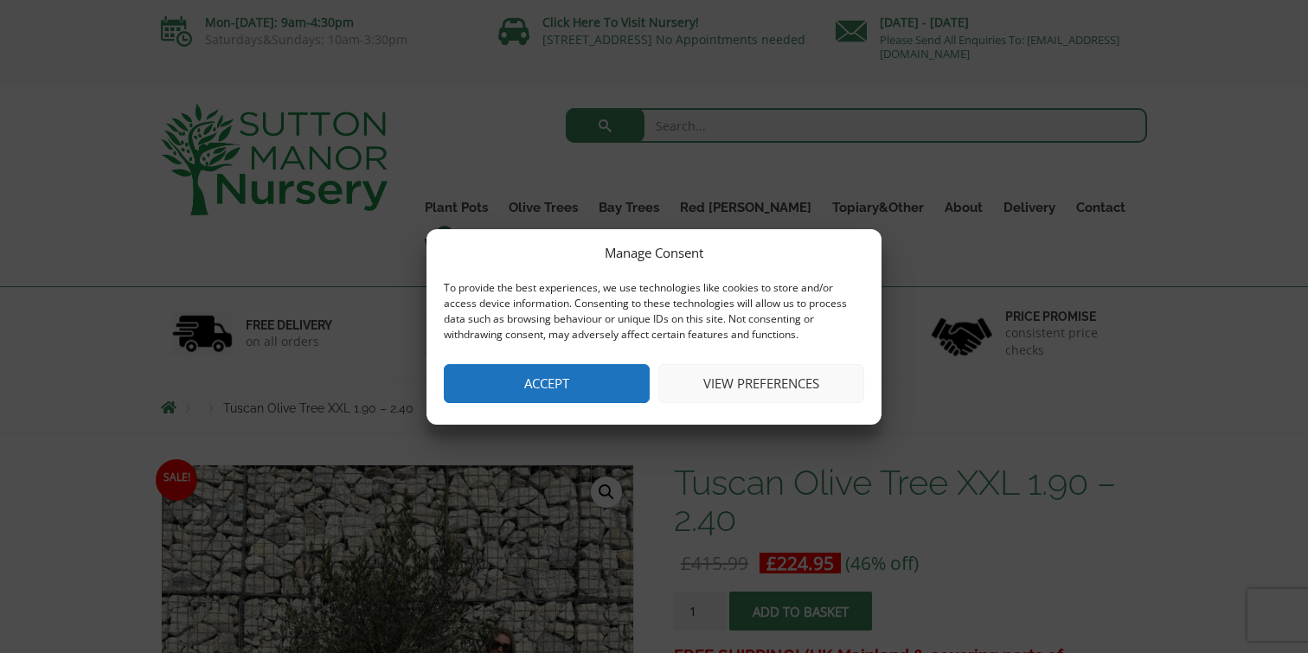
click at [592, 384] on button "Accept" at bounding box center [547, 383] width 206 height 39
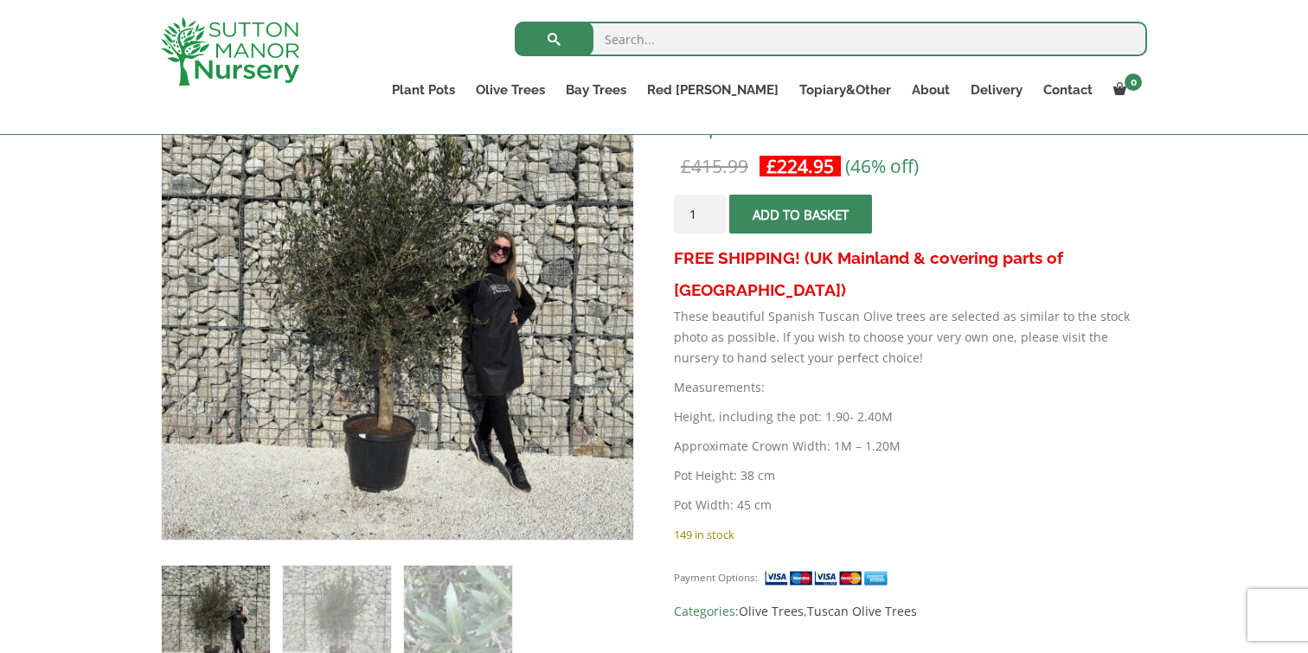
scroll to position [333, 0]
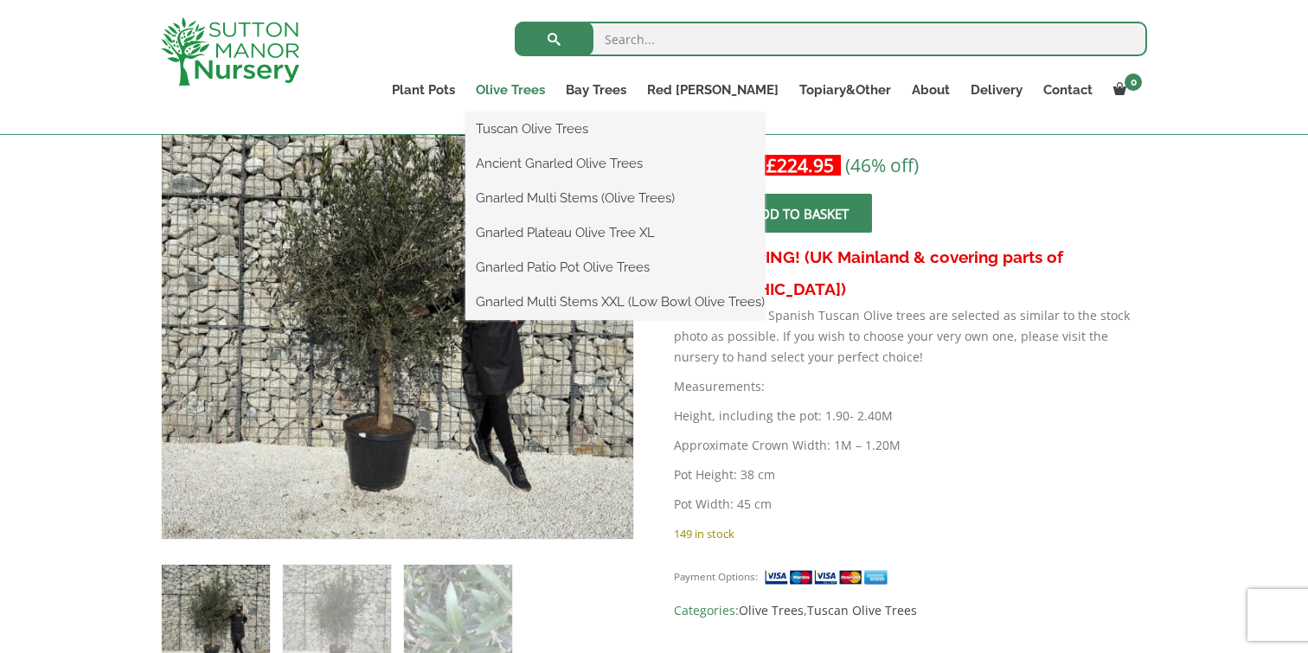
click at [555, 86] on link "Olive Trees" at bounding box center [510, 90] width 90 height 24
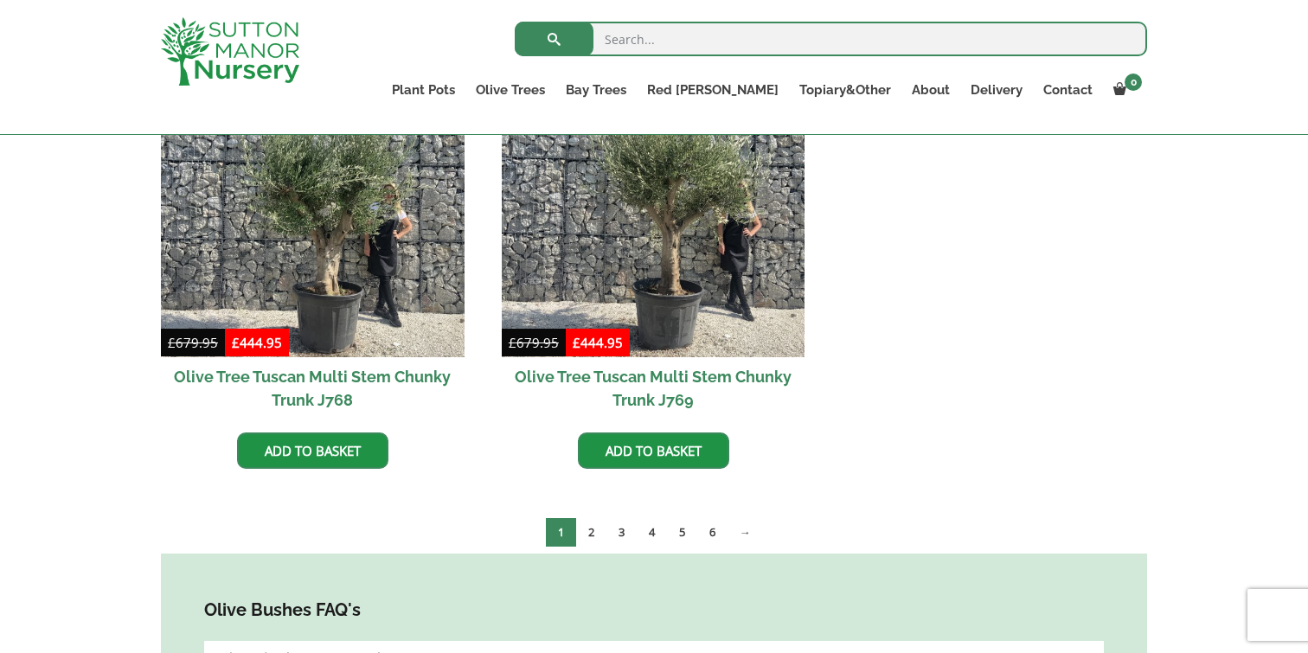
scroll to position [3325, 0]
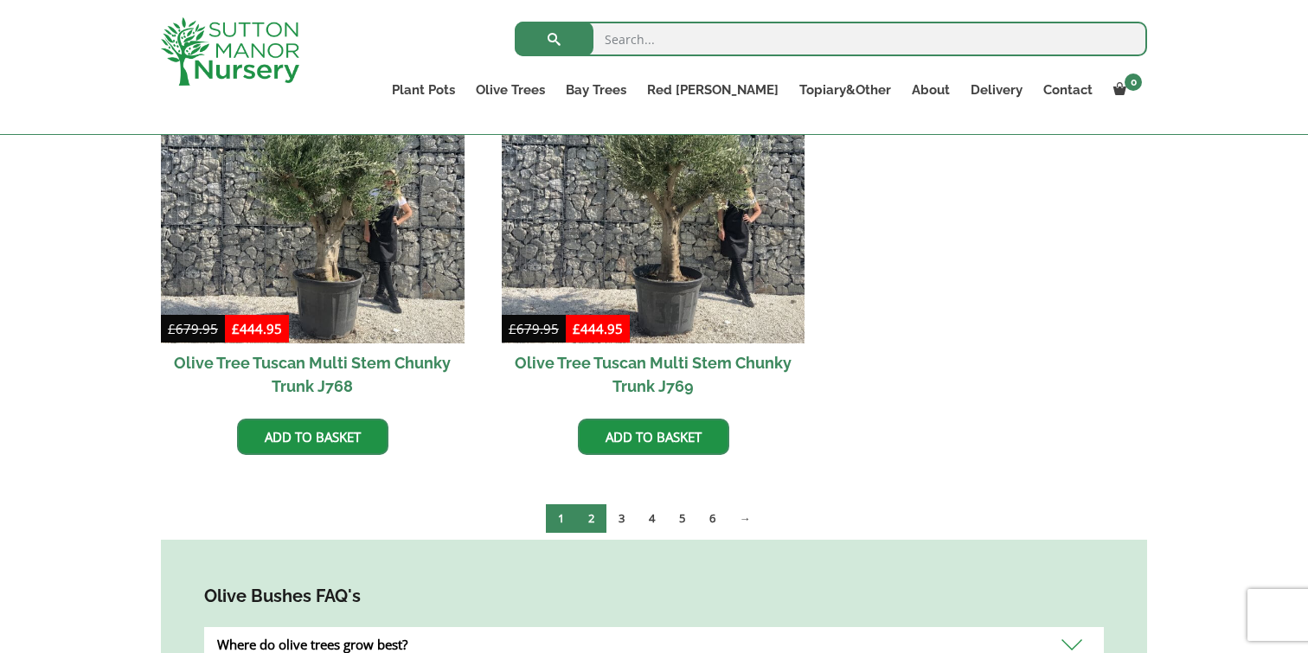
click at [589, 504] on link "2" at bounding box center [591, 518] width 30 height 29
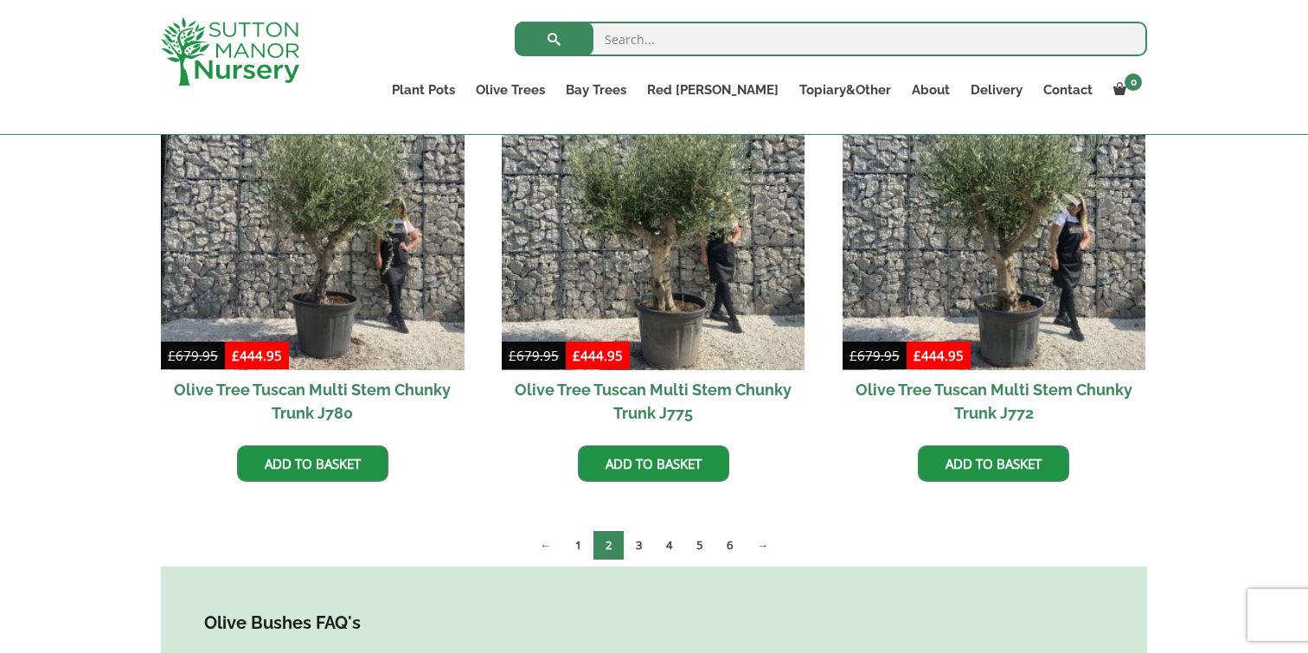
scroll to position [513, 0]
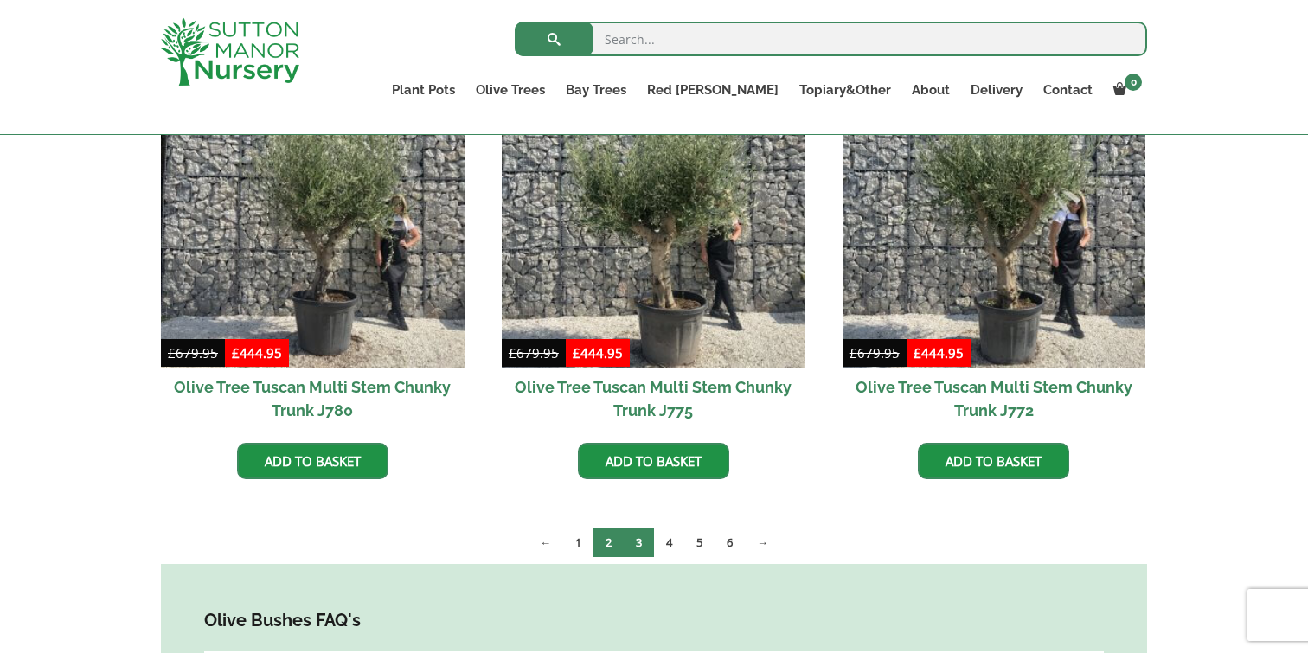
click at [640, 541] on link "3" at bounding box center [639, 542] width 30 height 29
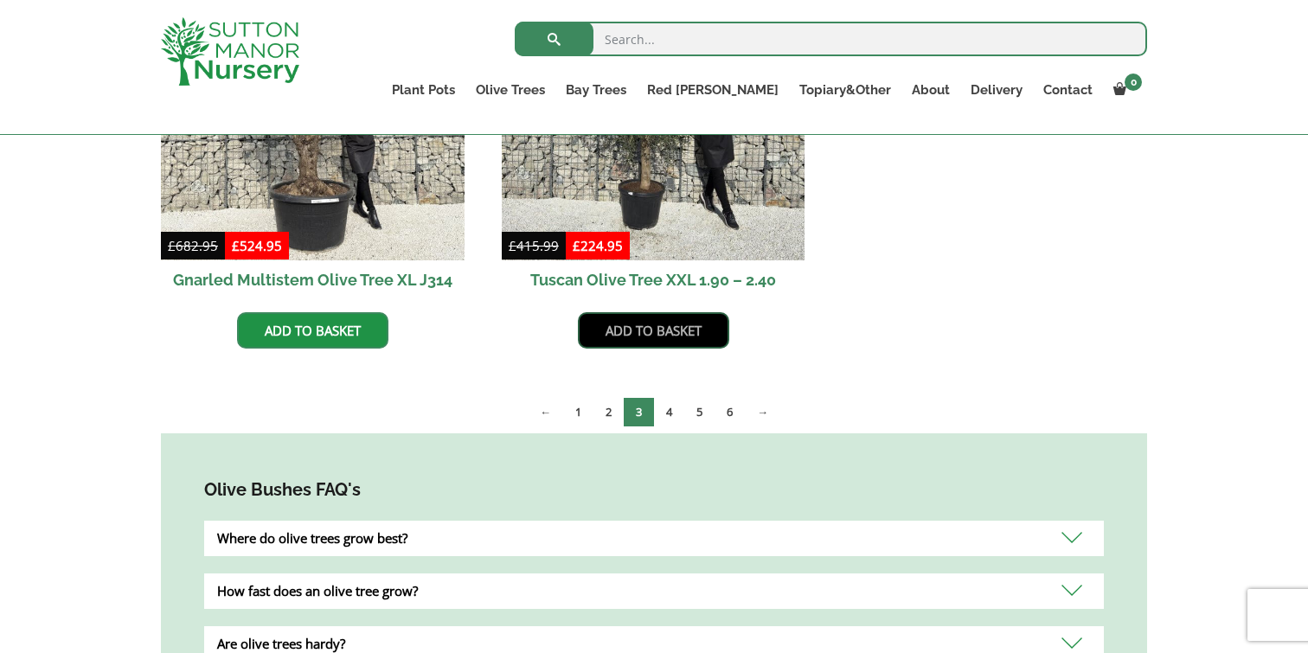
scroll to position [1527, 0]
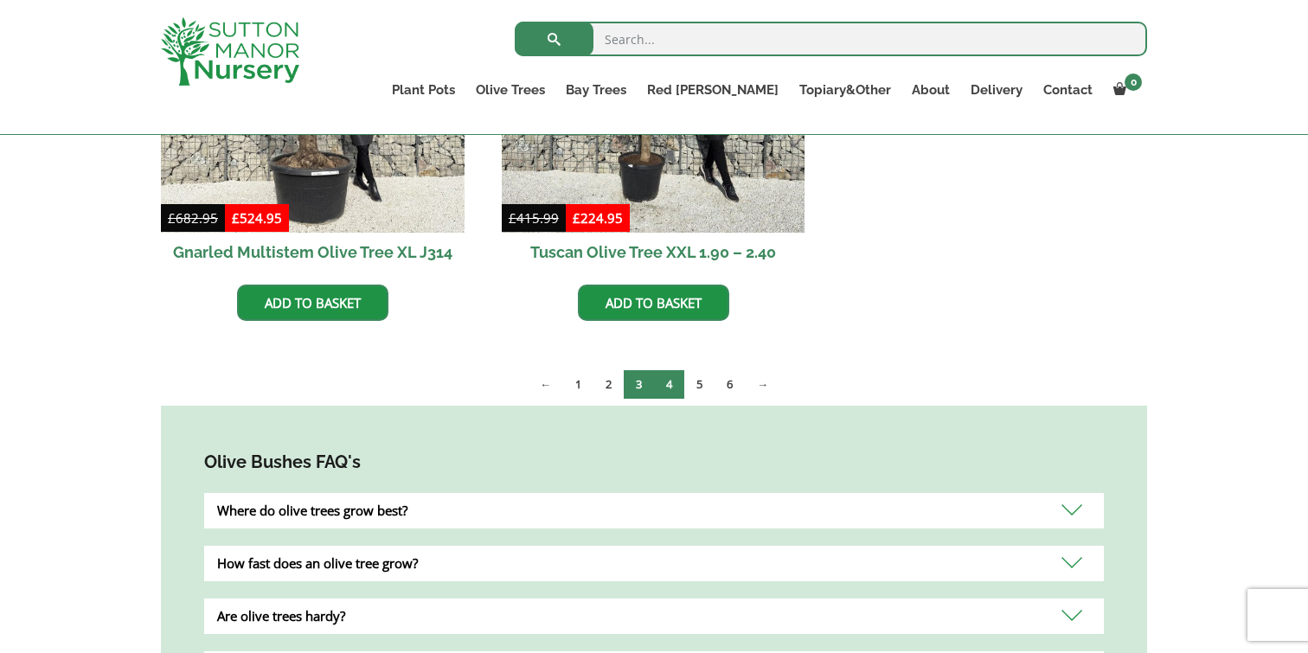
click at [665, 384] on link "4" at bounding box center [669, 384] width 30 height 29
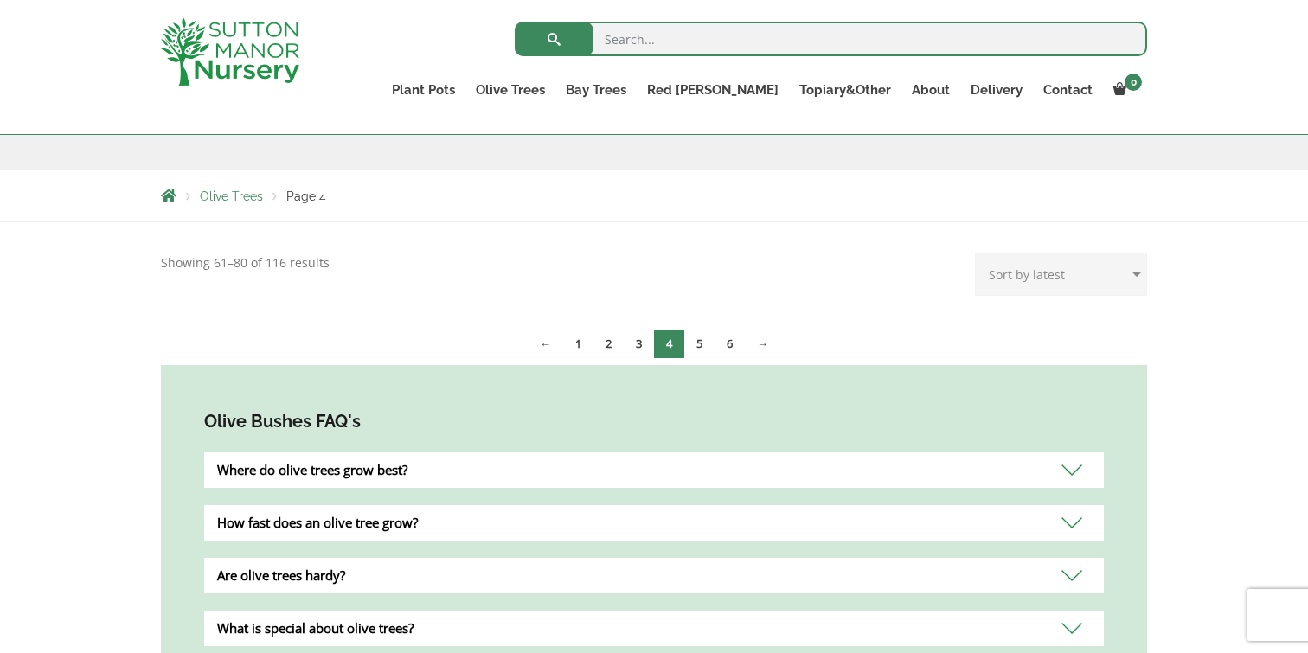
scroll to position [265, 0]
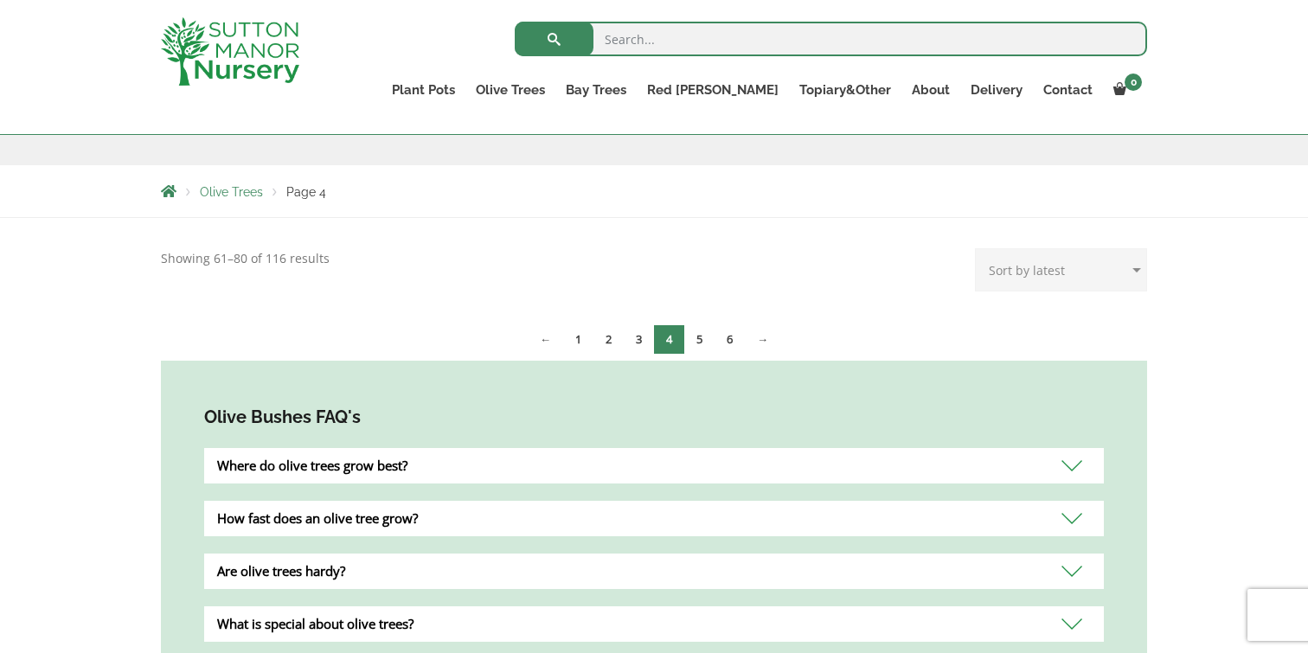
click at [355, 459] on div "Where do olive trees grow best?" at bounding box center [653, 465] width 899 height 35
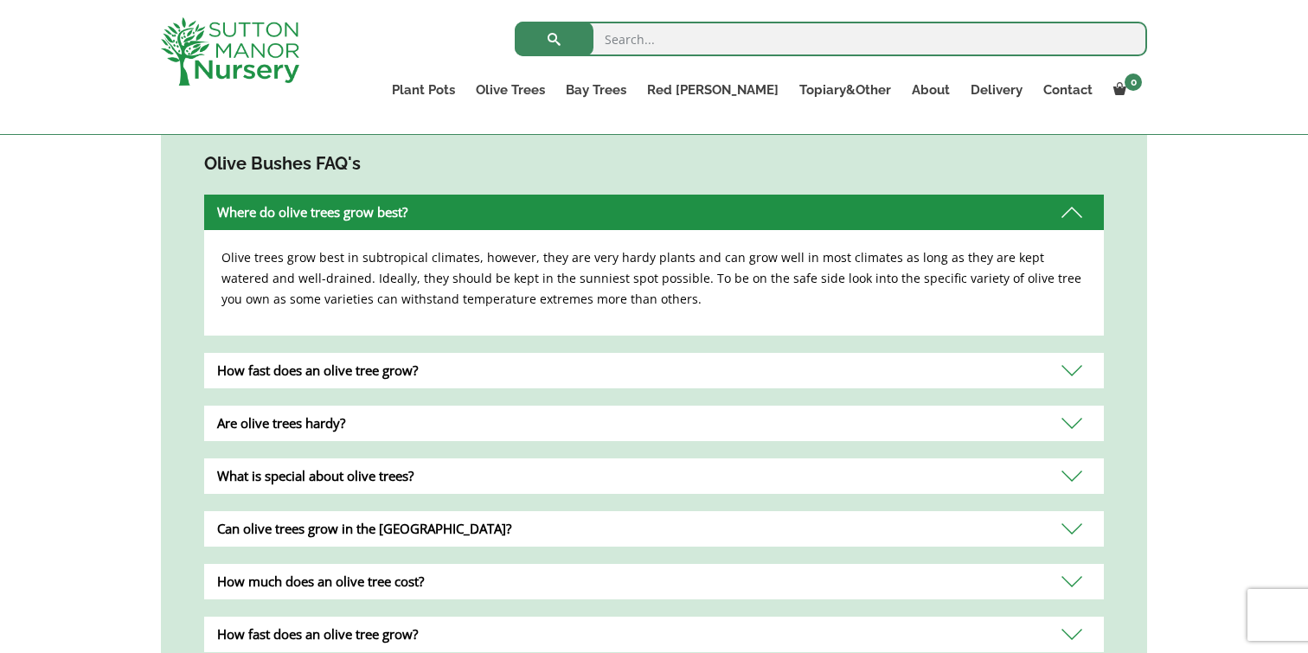
scroll to position [521, 0]
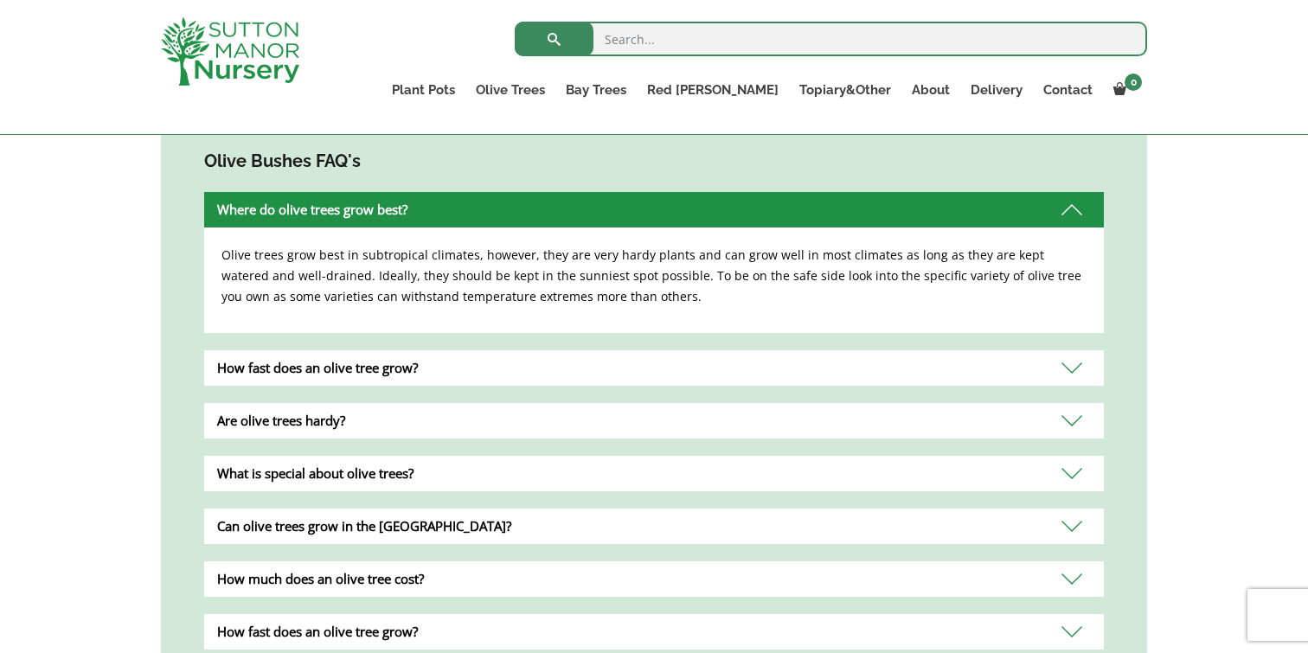
click at [357, 362] on div "How fast does an olive tree grow?" at bounding box center [653, 367] width 899 height 35
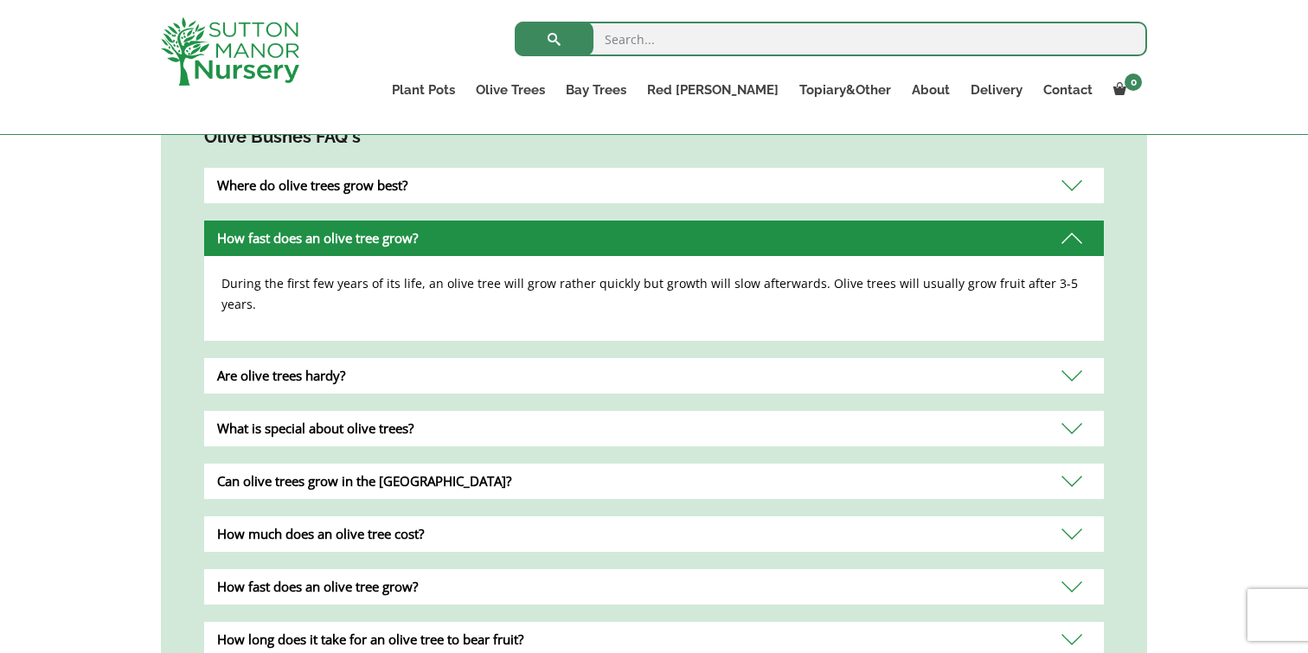
scroll to position [554, 0]
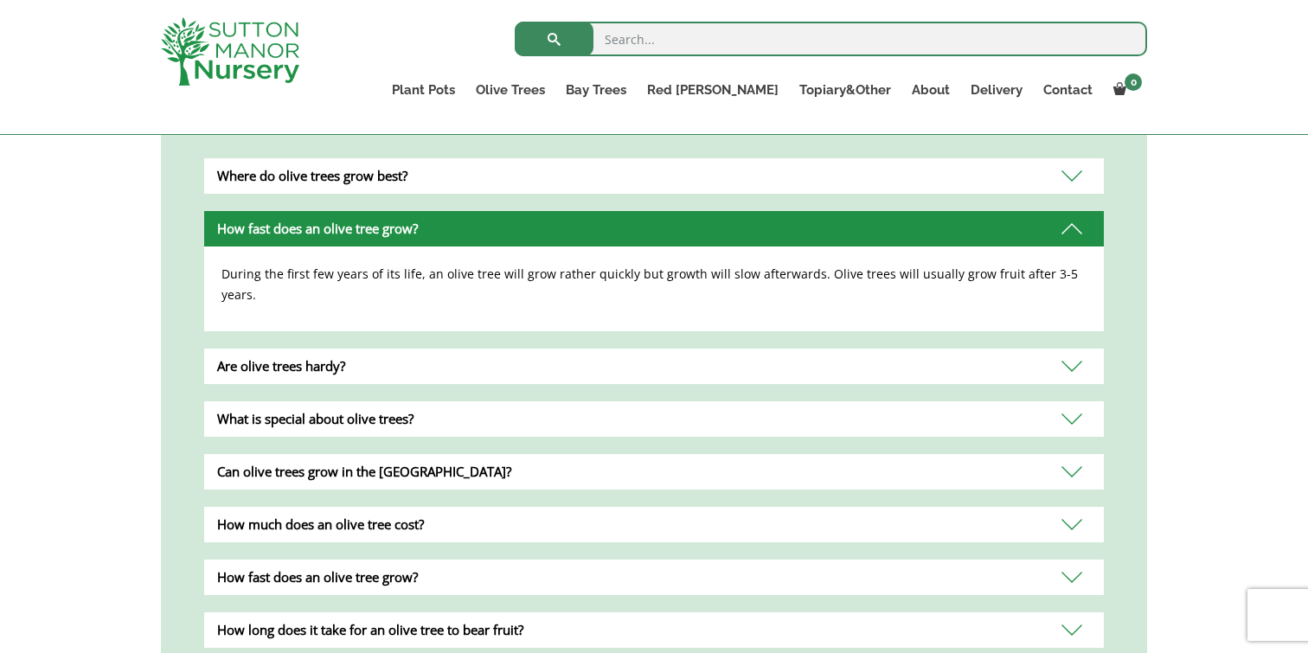
click at [342, 349] on div "Are olive trees hardy?" at bounding box center [653, 366] width 899 height 35
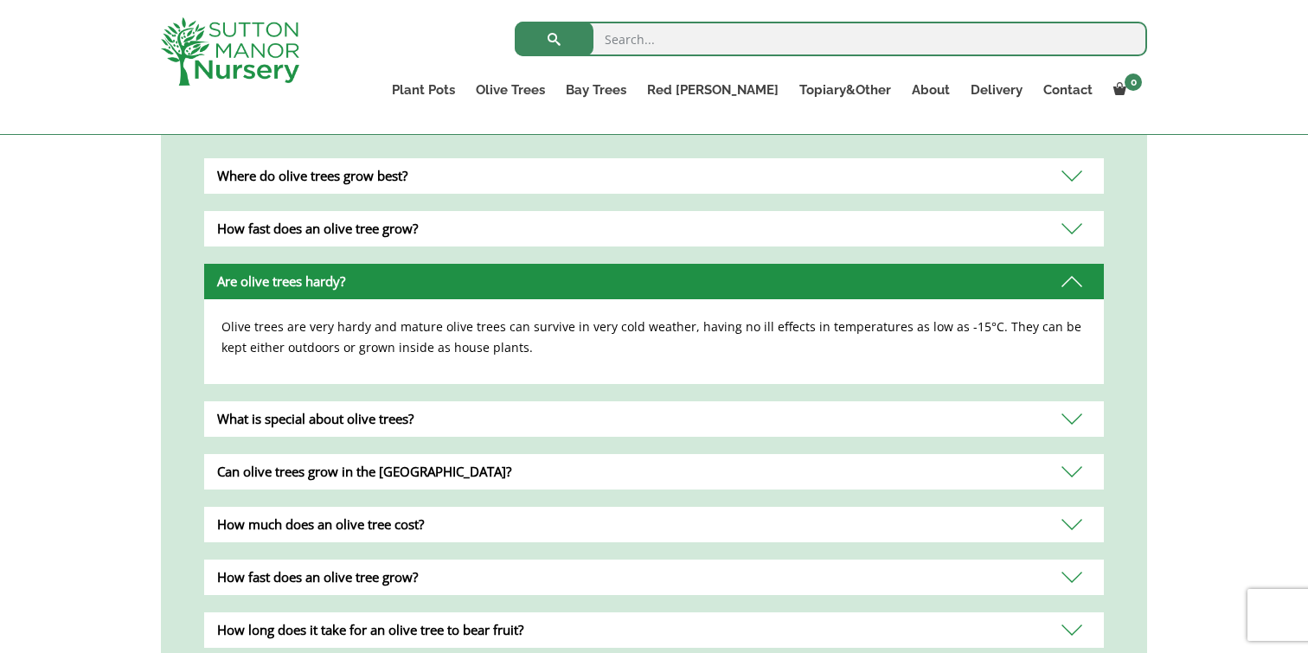
scroll to position [565, 0]
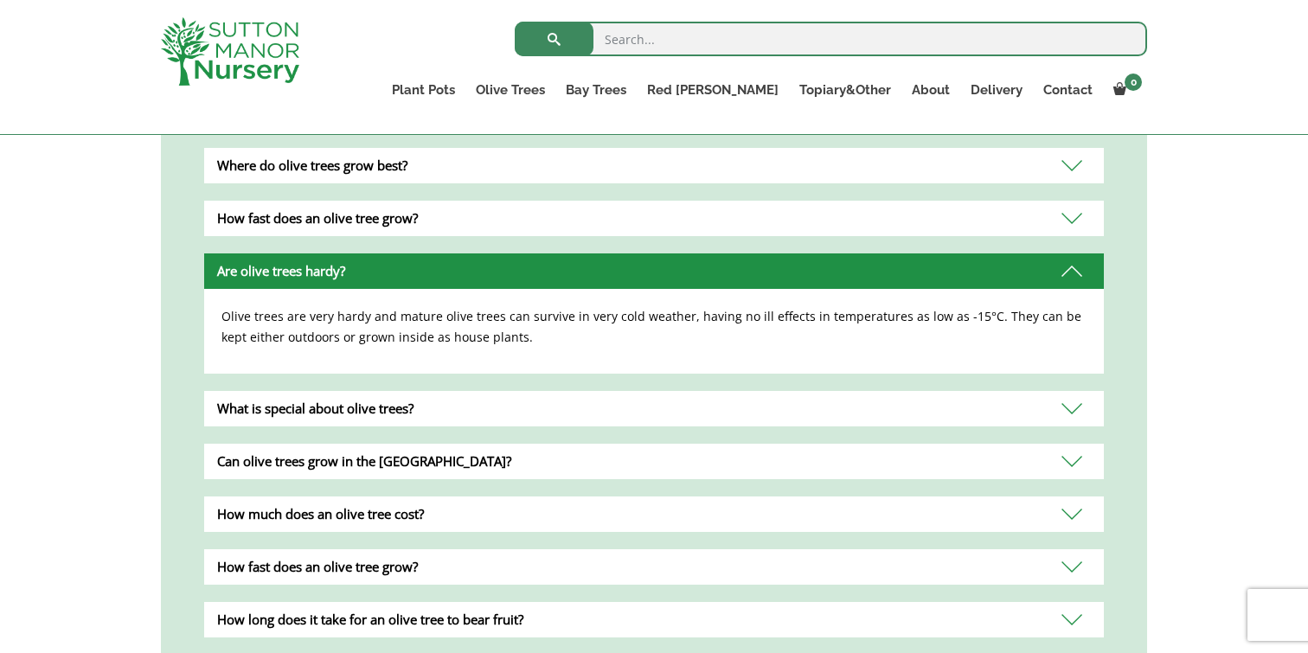
click at [354, 458] on div "Can olive trees grow in the UK?" at bounding box center [653, 461] width 899 height 35
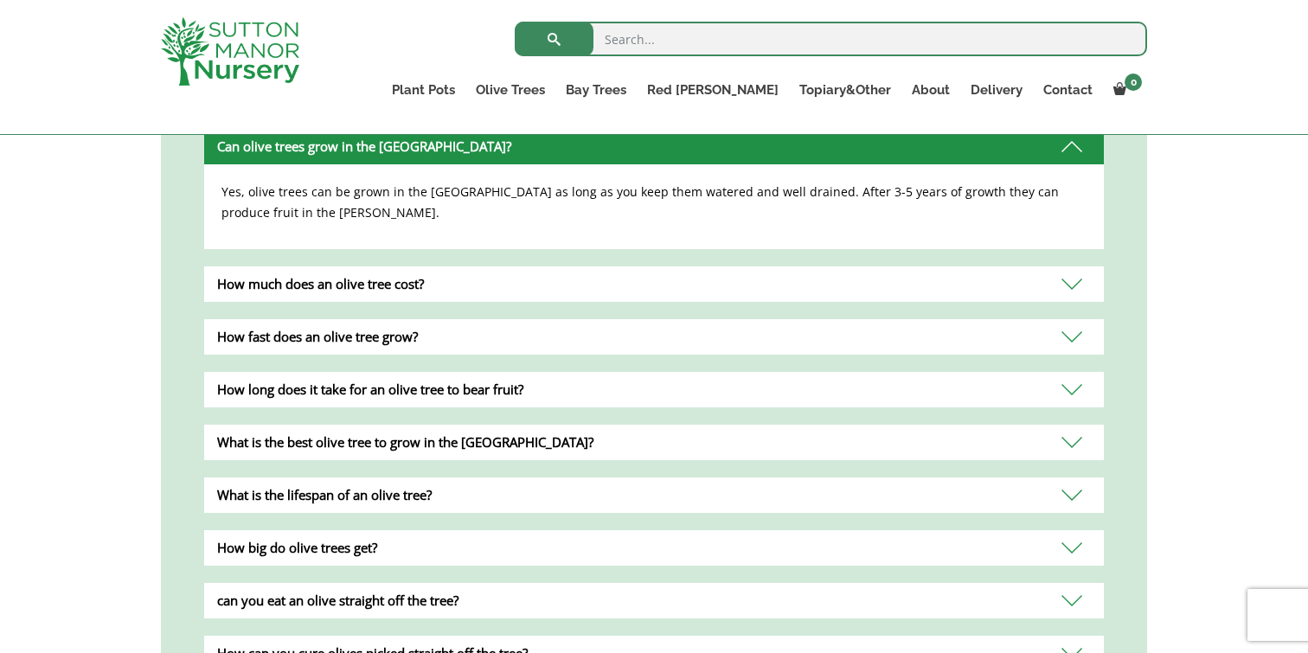
scroll to position [799, 0]
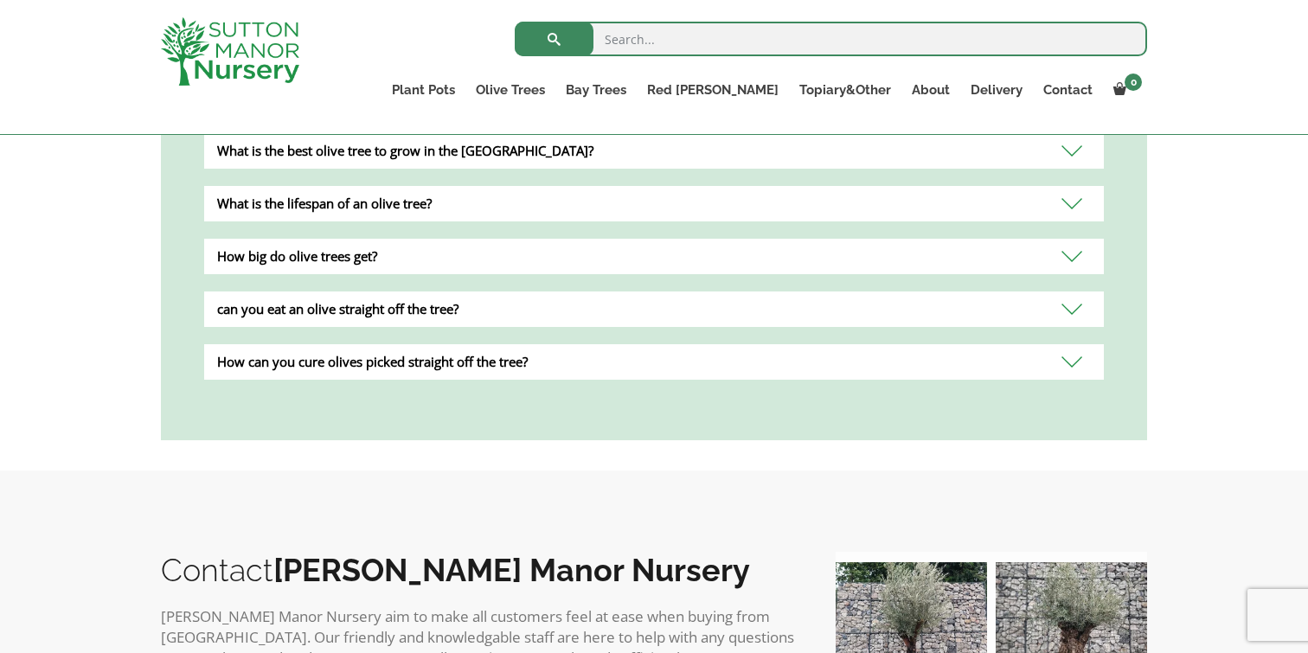
click at [367, 150] on div "What is the best olive tree to grow in the UK?" at bounding box center [653, 150] width 899 height 35
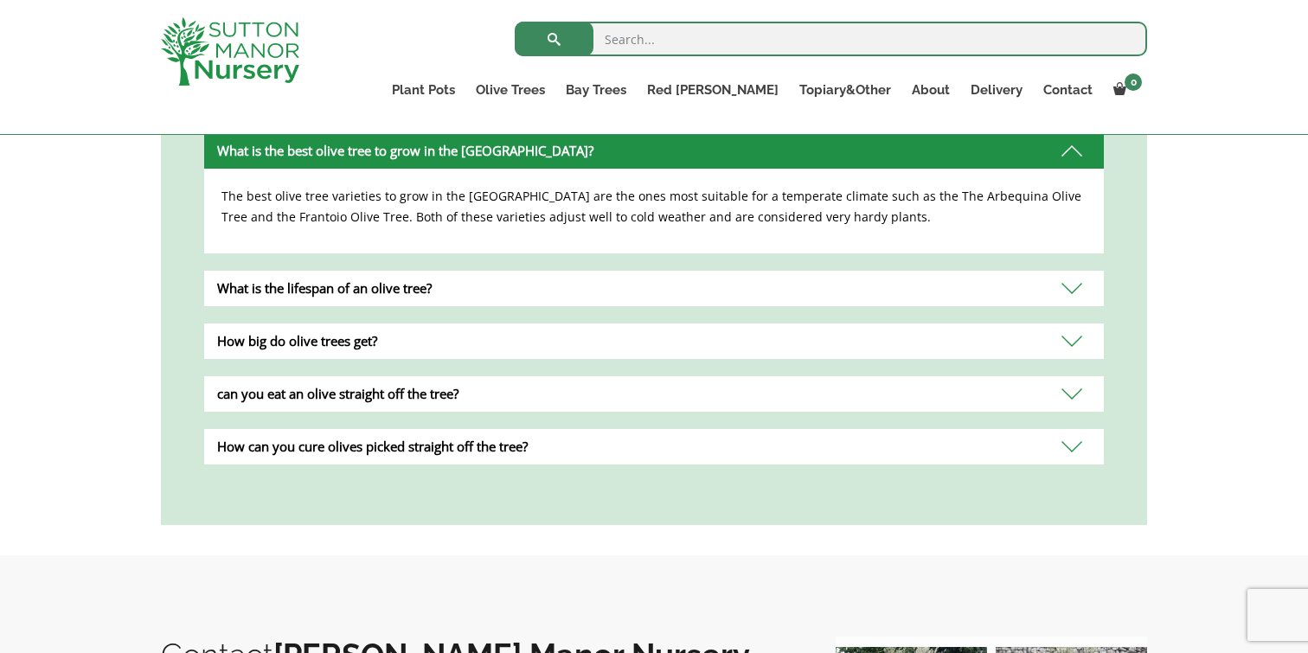
click at [515, 391] on div "can you eat an olive straight off the tree?" at bounding box center [653, 393] width 899 height 35
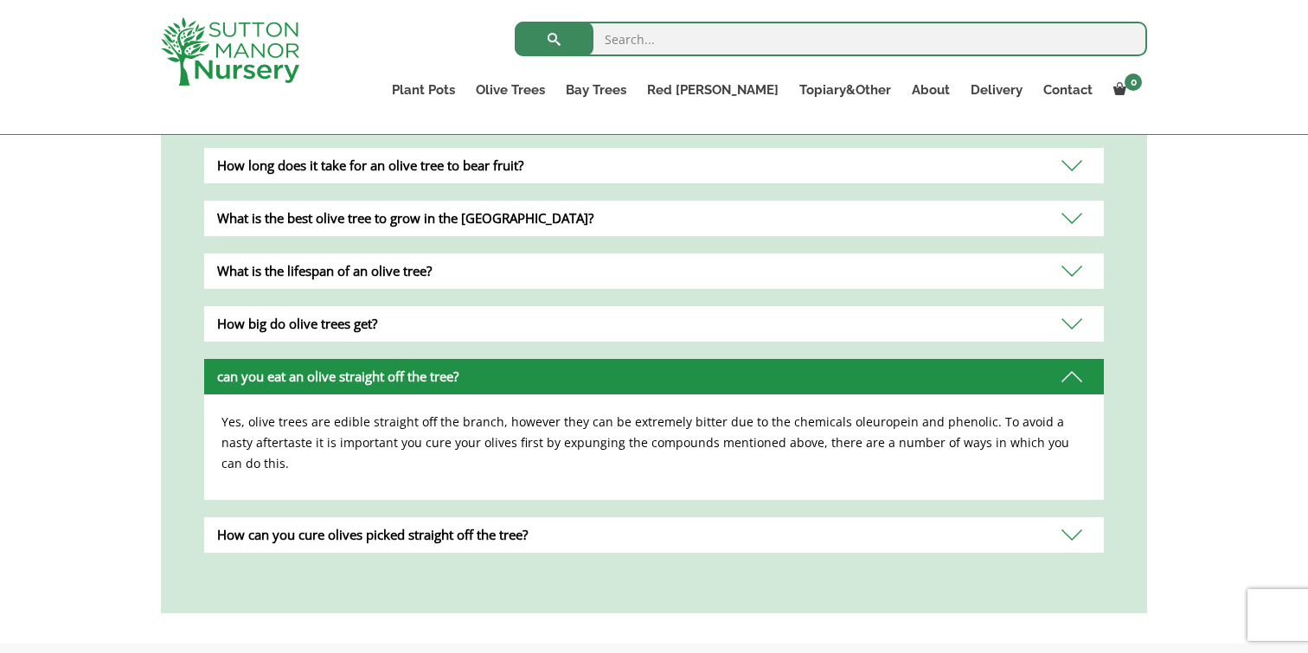
scroll to position [915, 0]
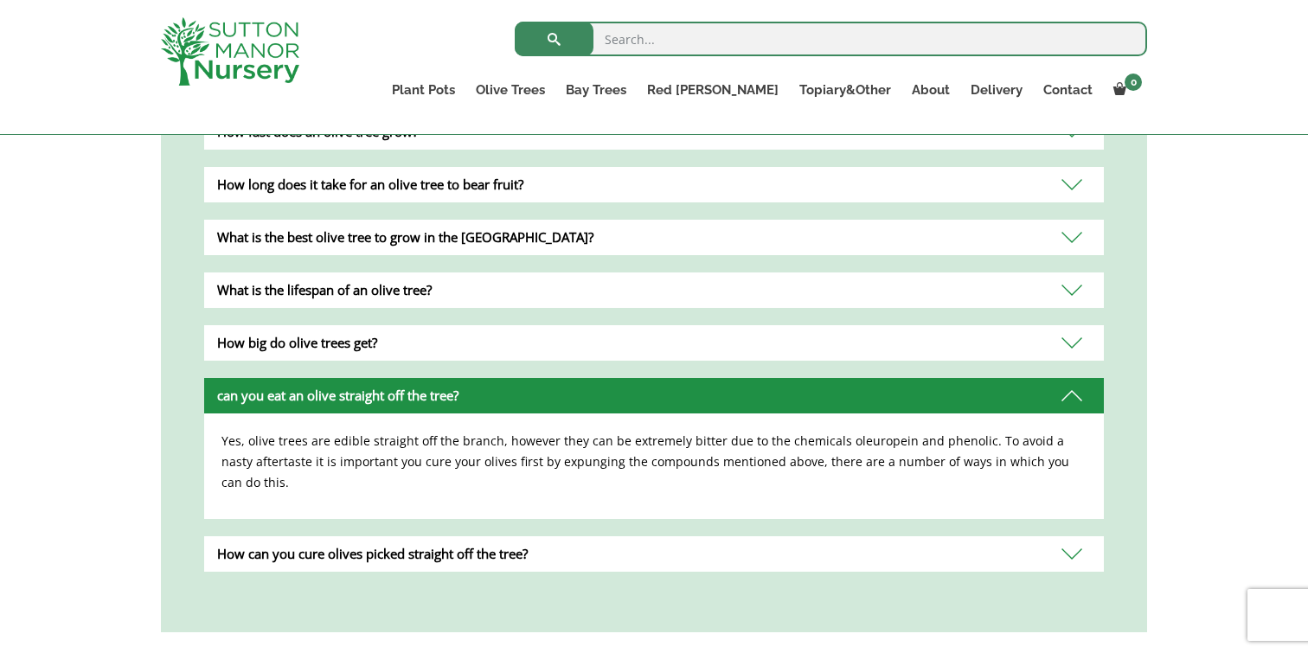
click at [478, 355] on div "How big do olive trees get?" at bounding box center [653, 342] width 899 height 35
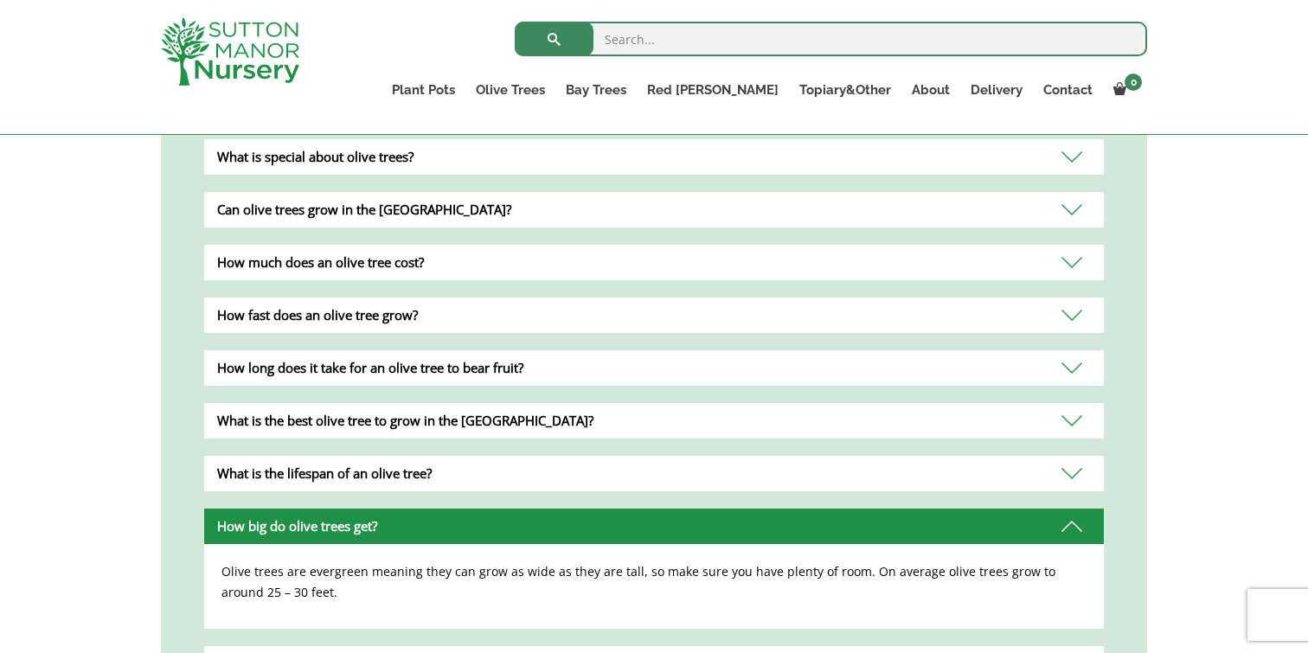
scroll to position [0, 0]
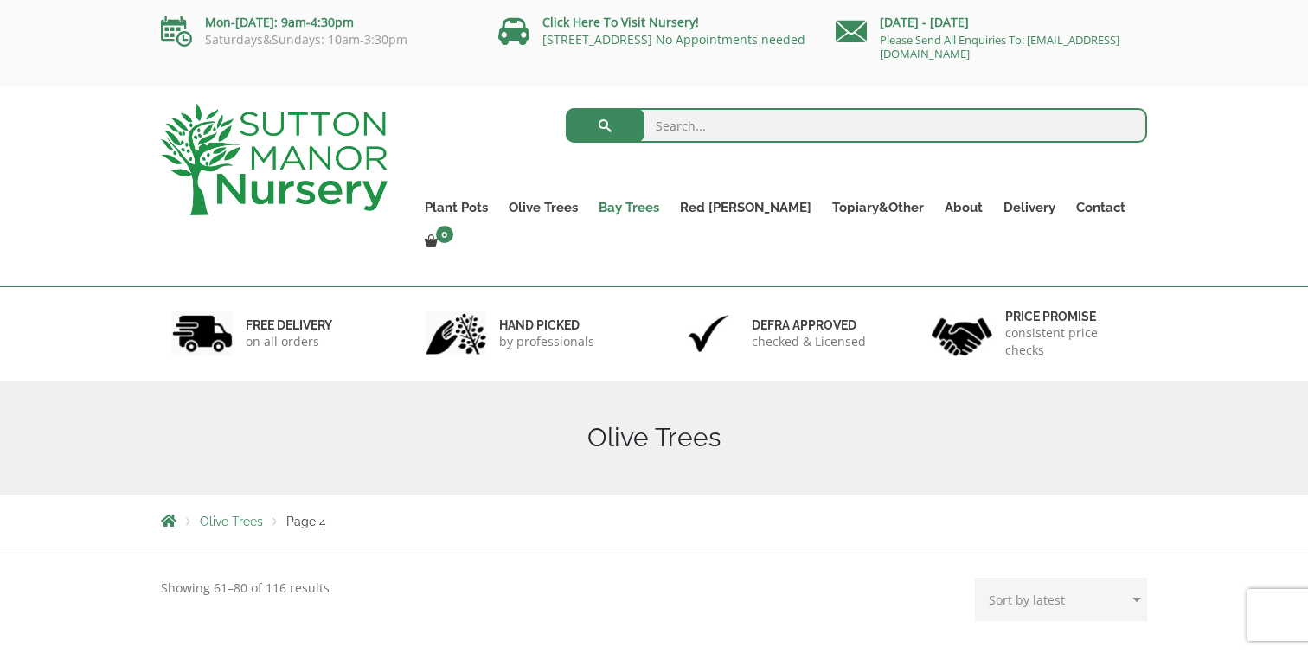
click at [665, 204] on link "Bay Trees" at bounding box center [628, 207] width 81 height 24
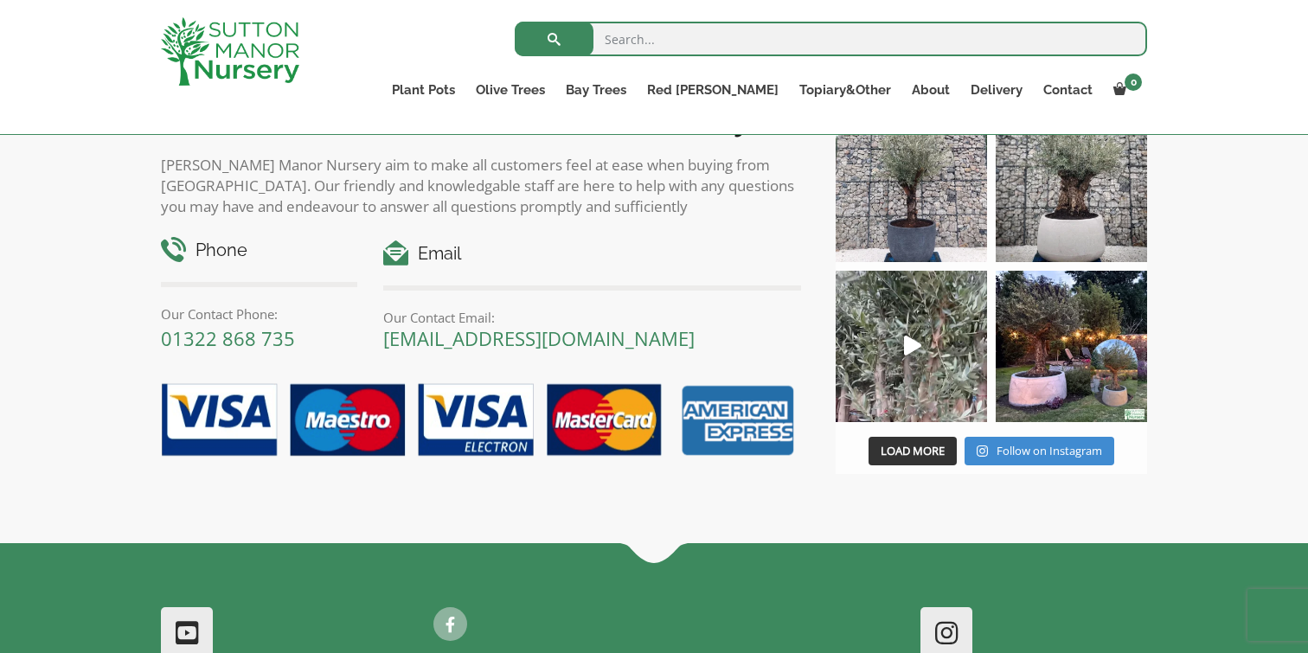
scroll to position [1361, 0]
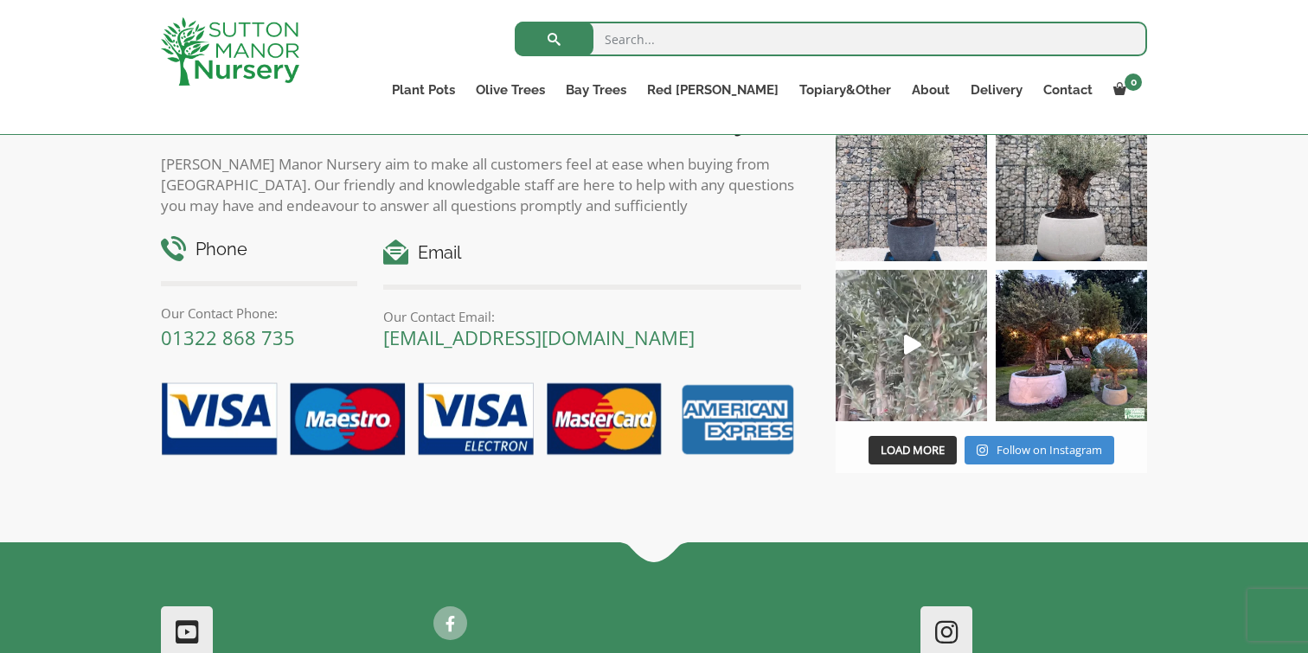
click at [916, 342] on icon "Play" at bounding box center [912, 345] width 17 height 20
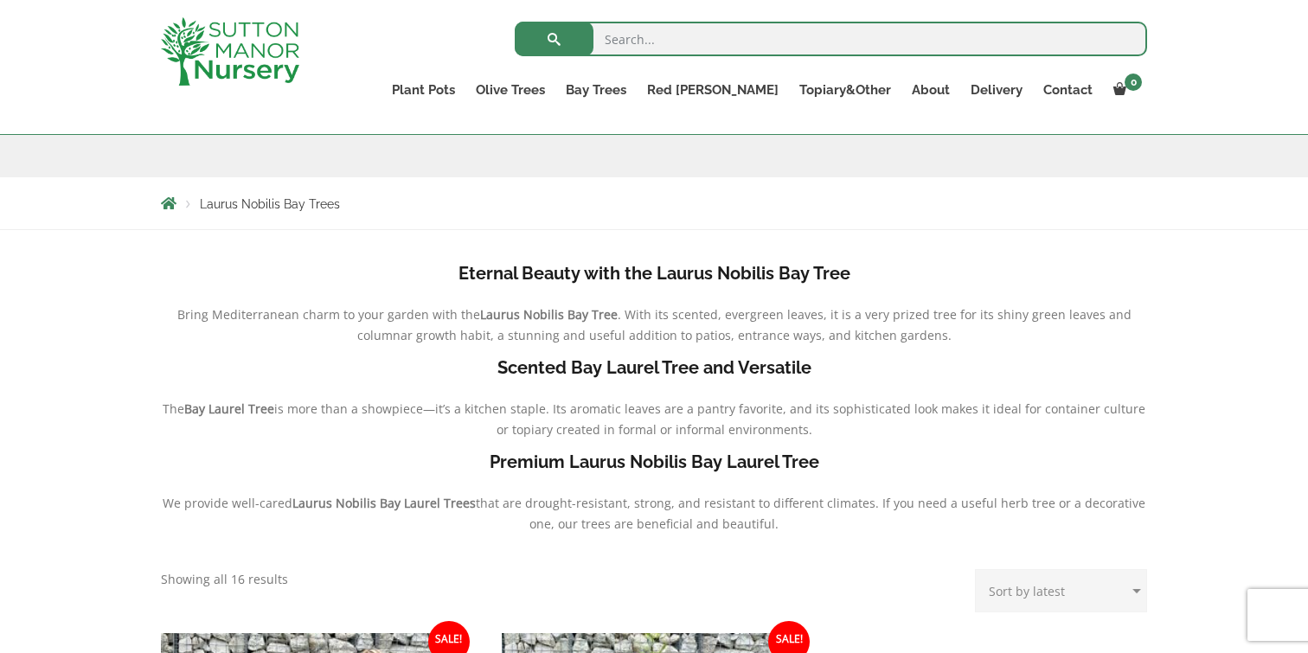
scroll to position [0, 0]
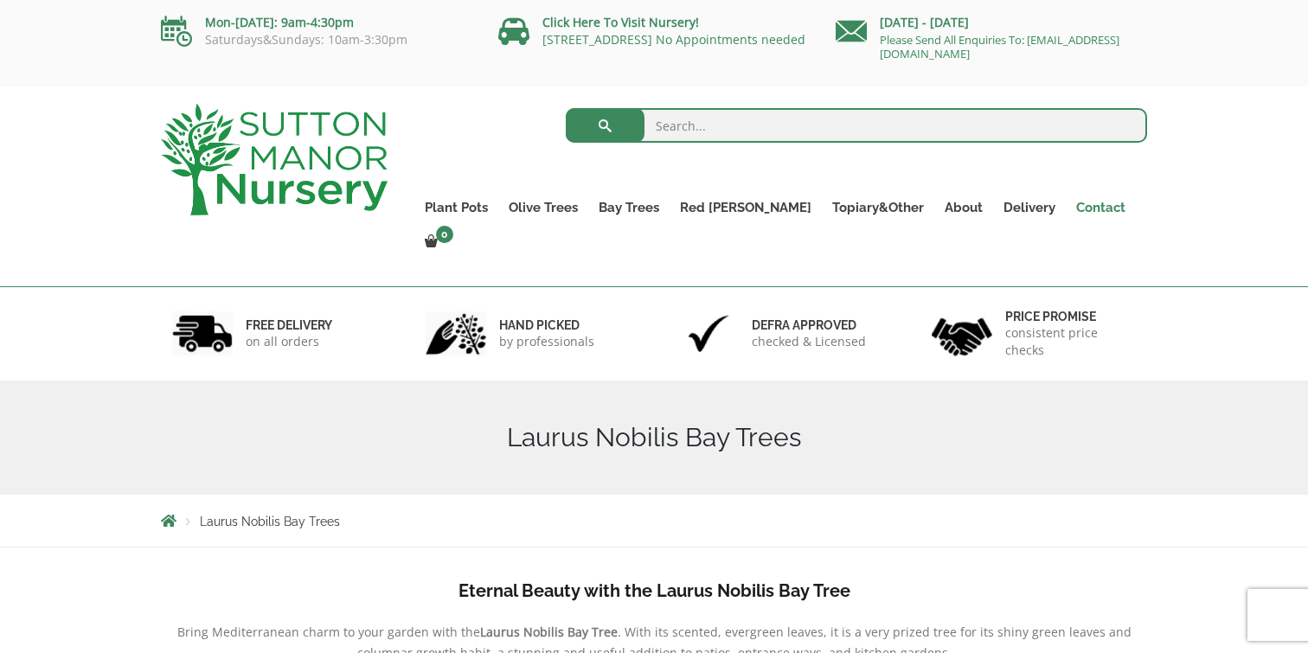
click at [1066, 204] on link "Contact" at bounding box center [1101, 207] width 70 height 24
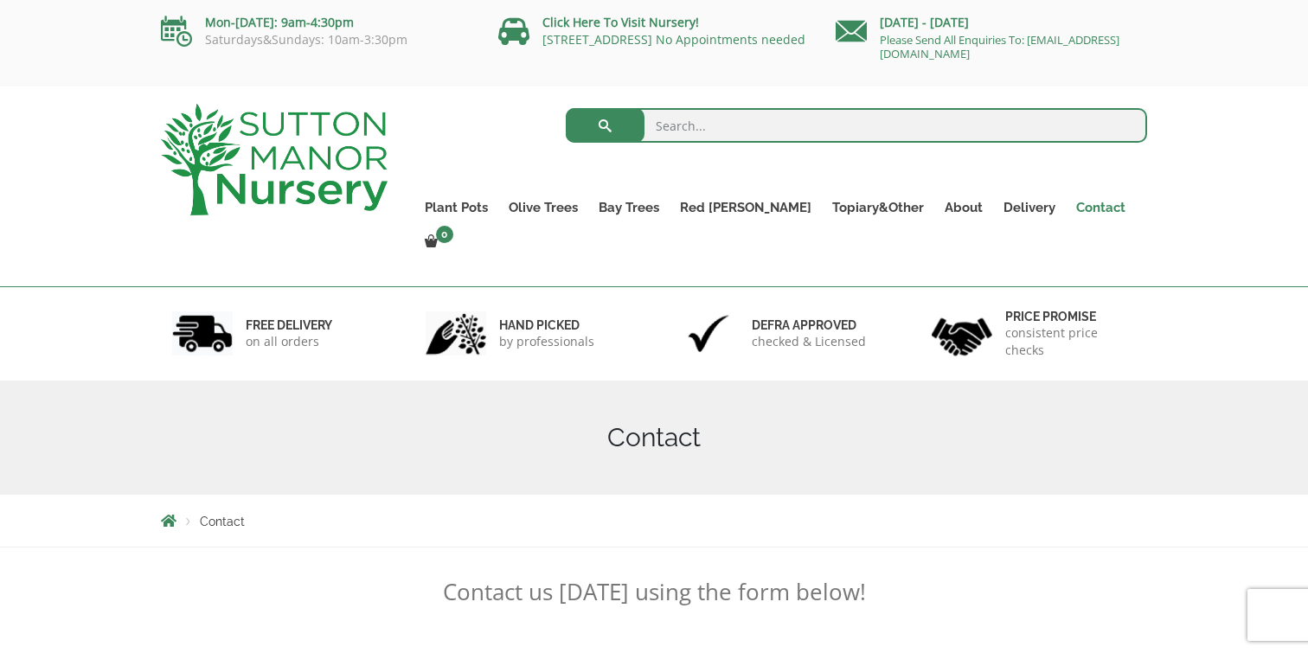
click at [1066, 205] on link "Contact" at bounding box center [1101, 207] width 70 height 24
